Goal: Task Accomplishment & Management: Manage account settings

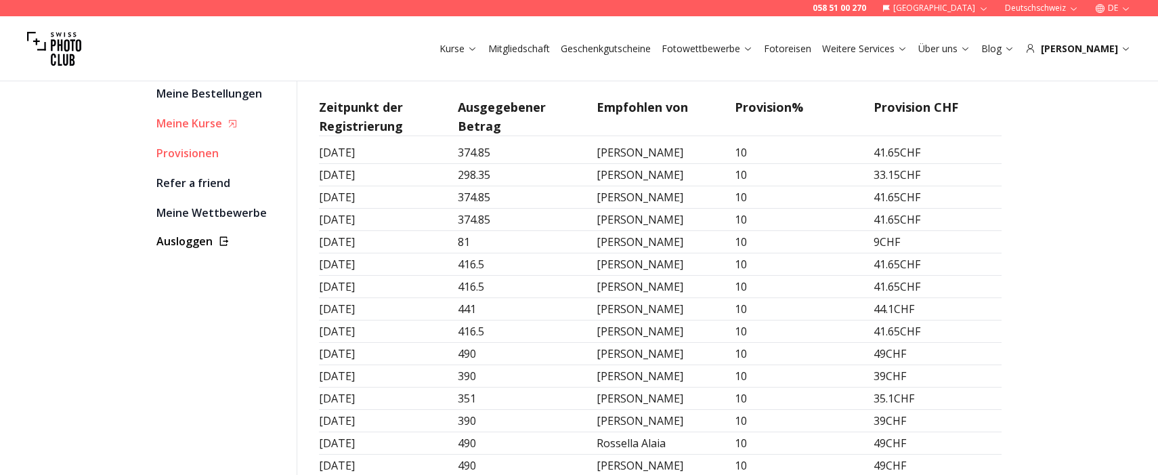
click at [206, 122] on link "Meine Kurse" at bounding box center [220, 123] width 129 height 19
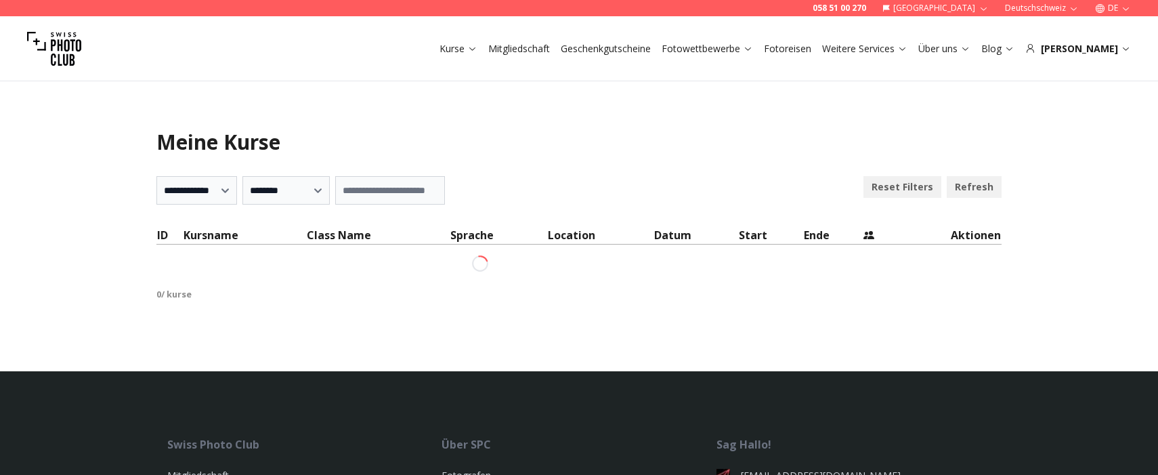
select select "***"
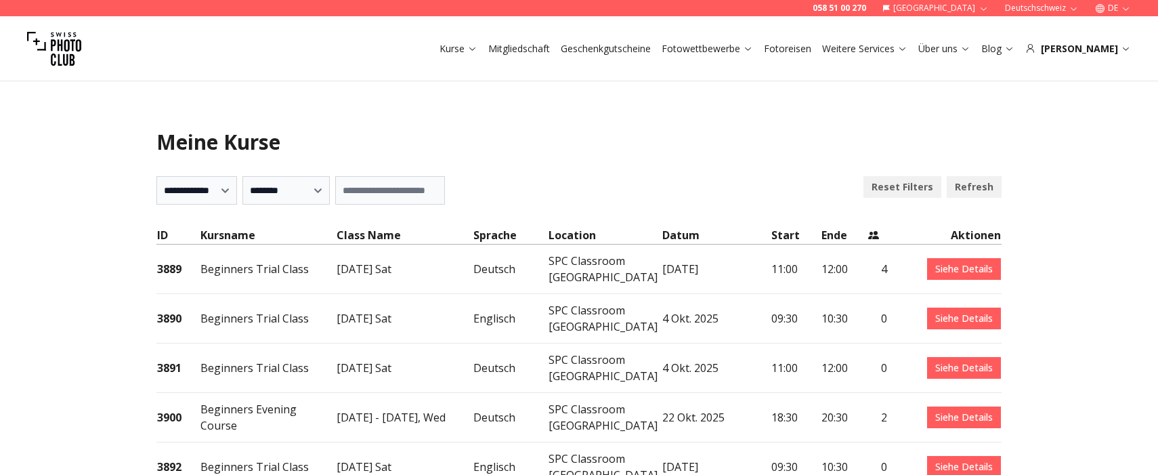
click at [970, 266] on link "Siehe Details" at bounding box center [964, 269] width 74 height 22
